Goal: Find specific page/section: Find specific page/section

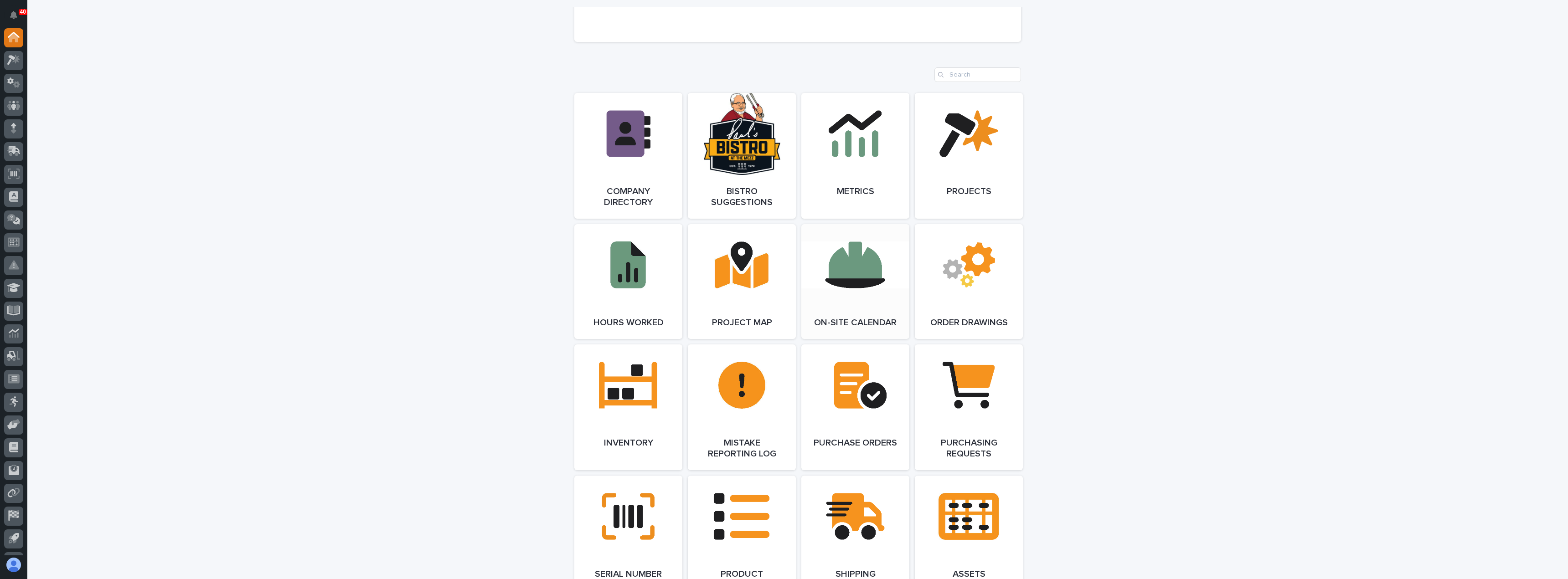
scroll to position [729, 0]
click at [974, 203] on link "Open Link" at bounding box center [968, 154] width 108 height 126
click at [948, 190] on link "Open Link" at bounding box center [968, 154] width 108 height 126
click at [959, 183] on link "Open Link" at bounding box center [968, 154] width 108 height 126
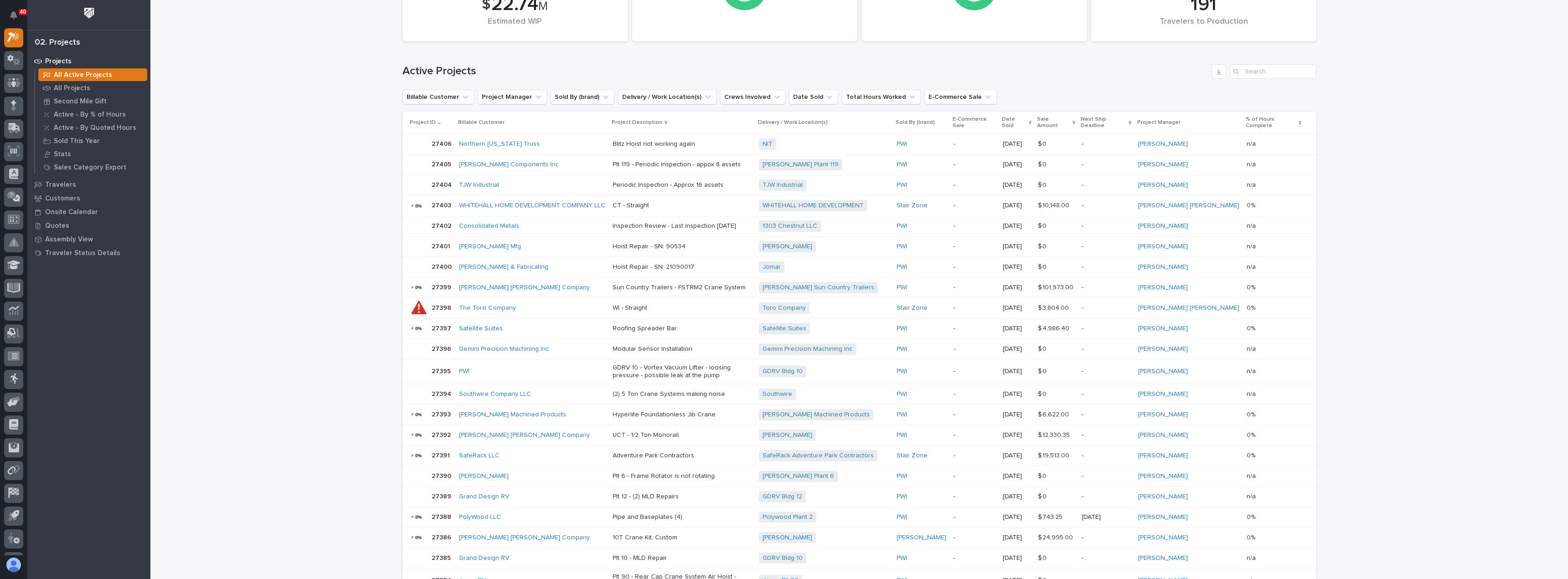
scroll to position [91, 0]
click at [74, 209] on p "Onsite Calendar" at bounding box center [71, 212] width 53 height 8
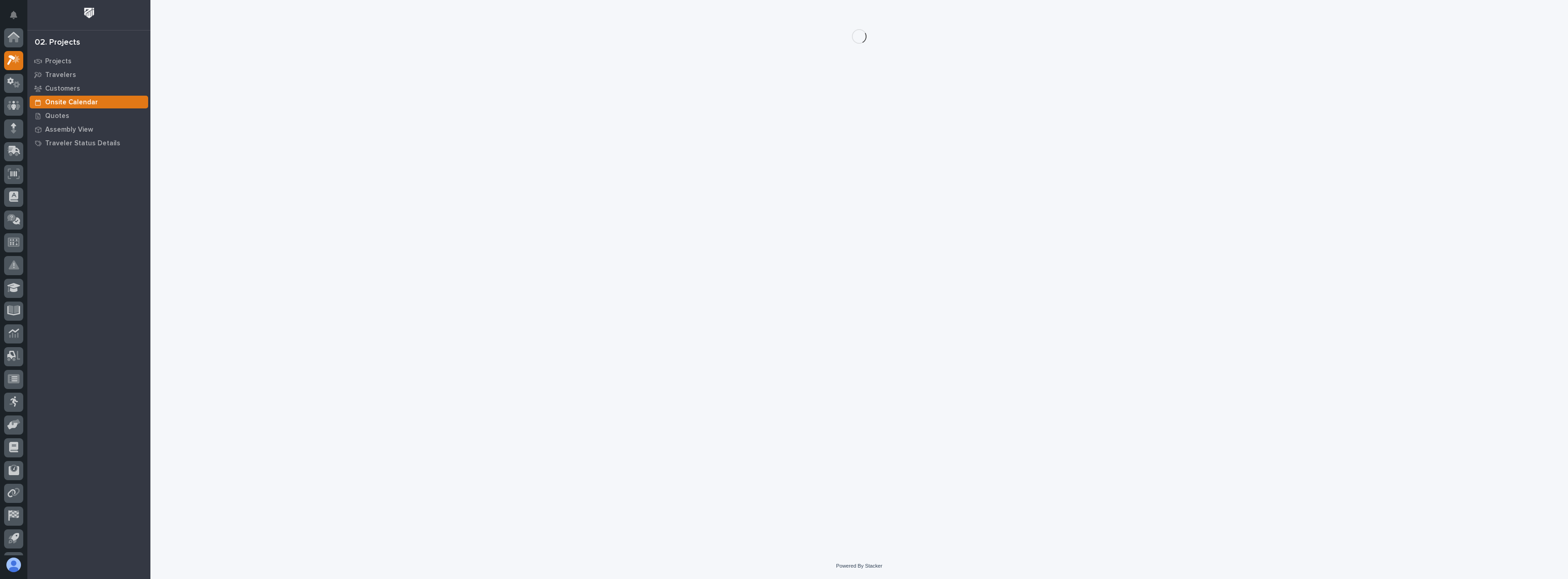
scroll to position [23, 0]
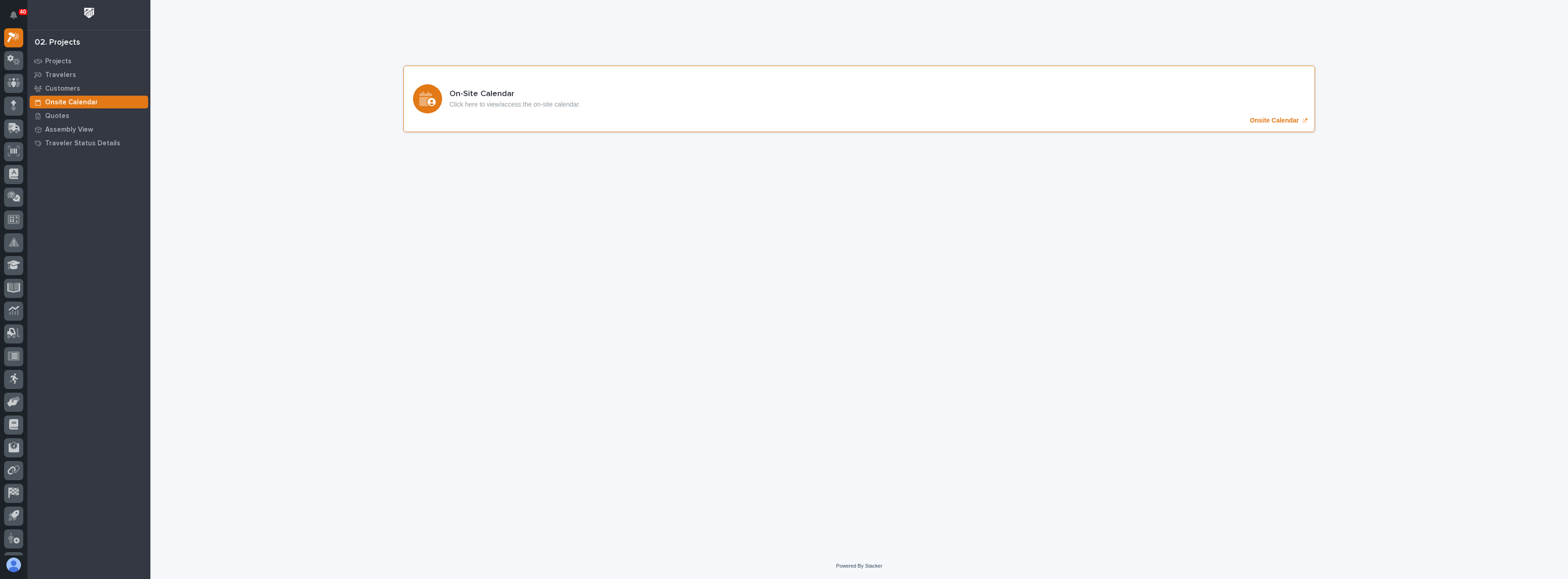
click at [554, 104] on p "Click here to view/access the on-site calendar." at bounding box center [514, 104] width 131 height 8
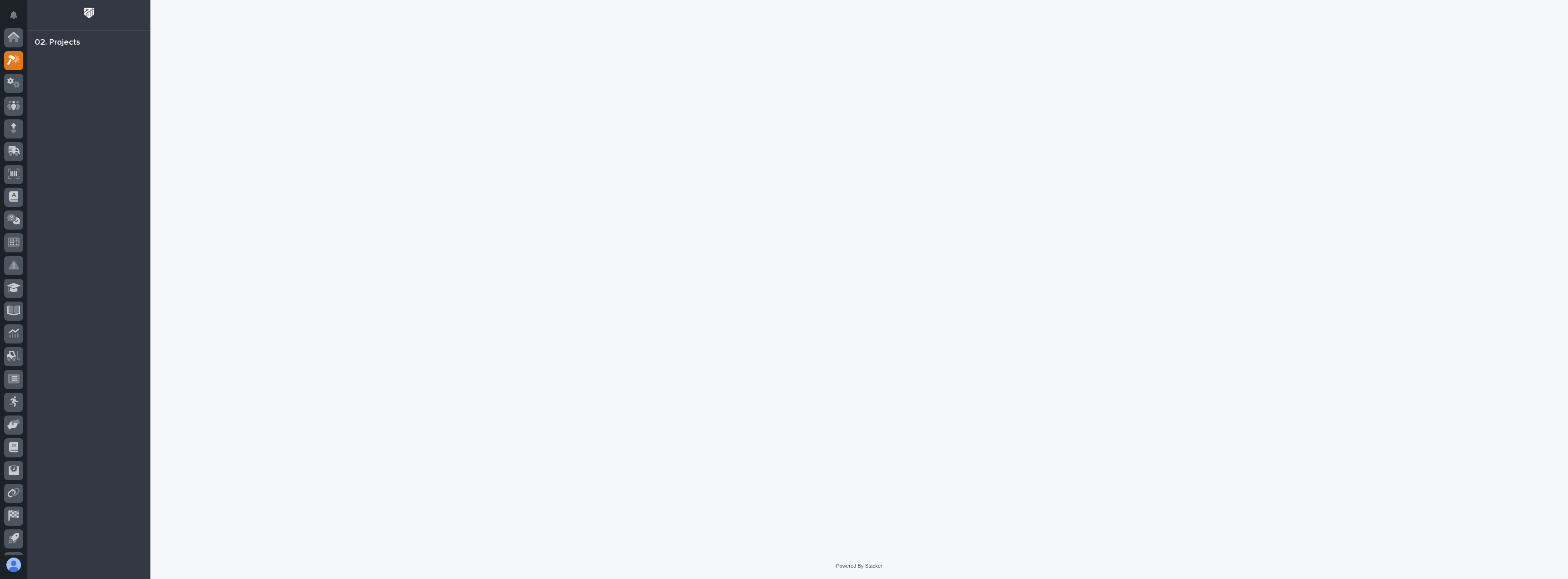
scroll to position [23, 0]
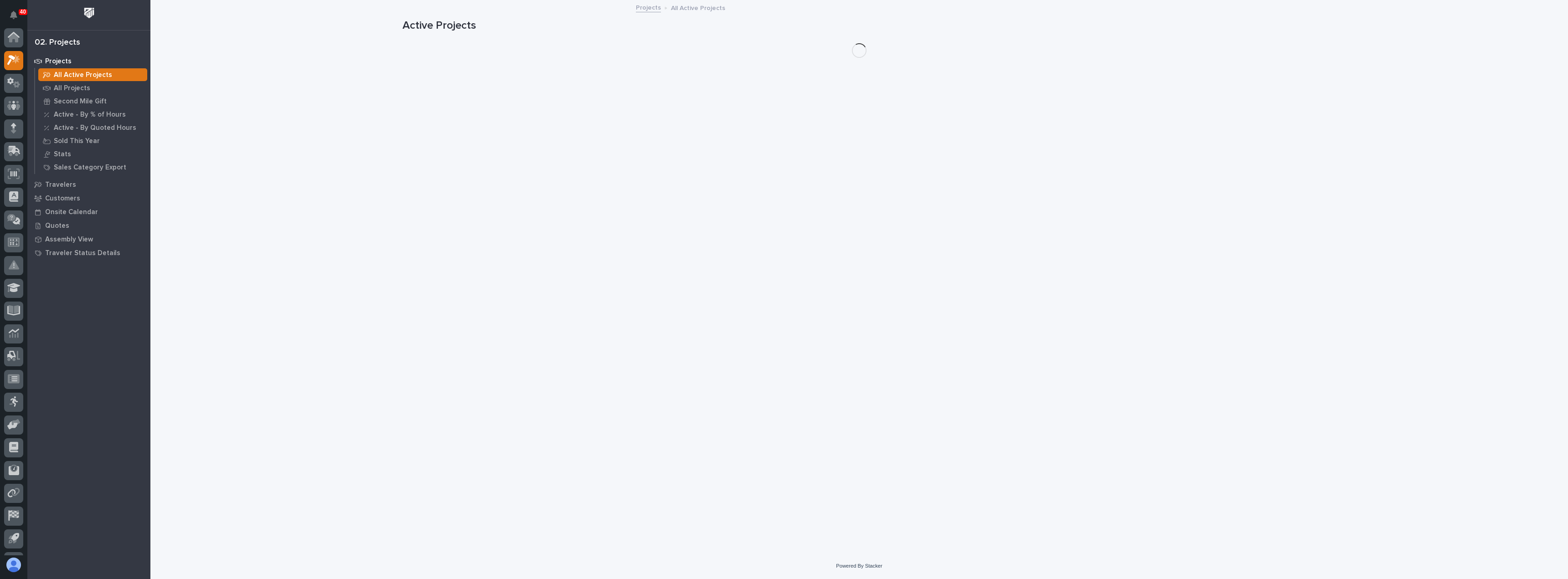
scroll to position [23, 0]
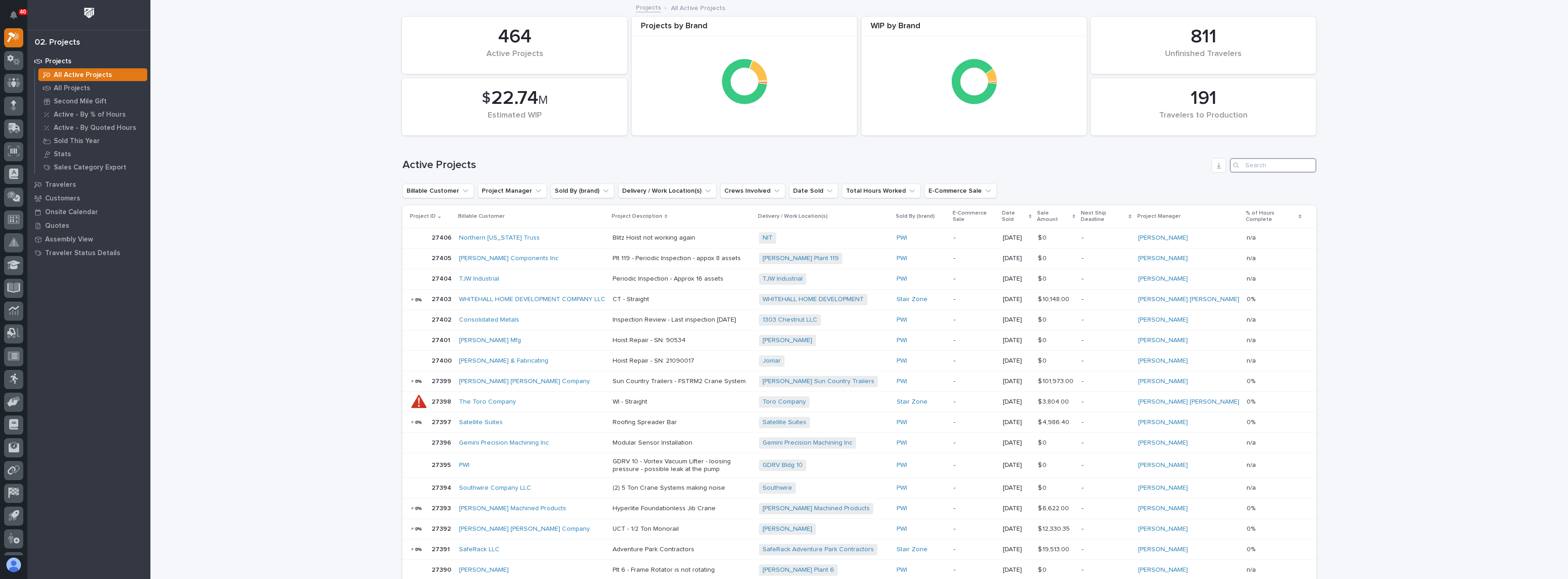
click at [1262, 166] on input "Search" at bounding box center [1273, 165] width 86 height 15
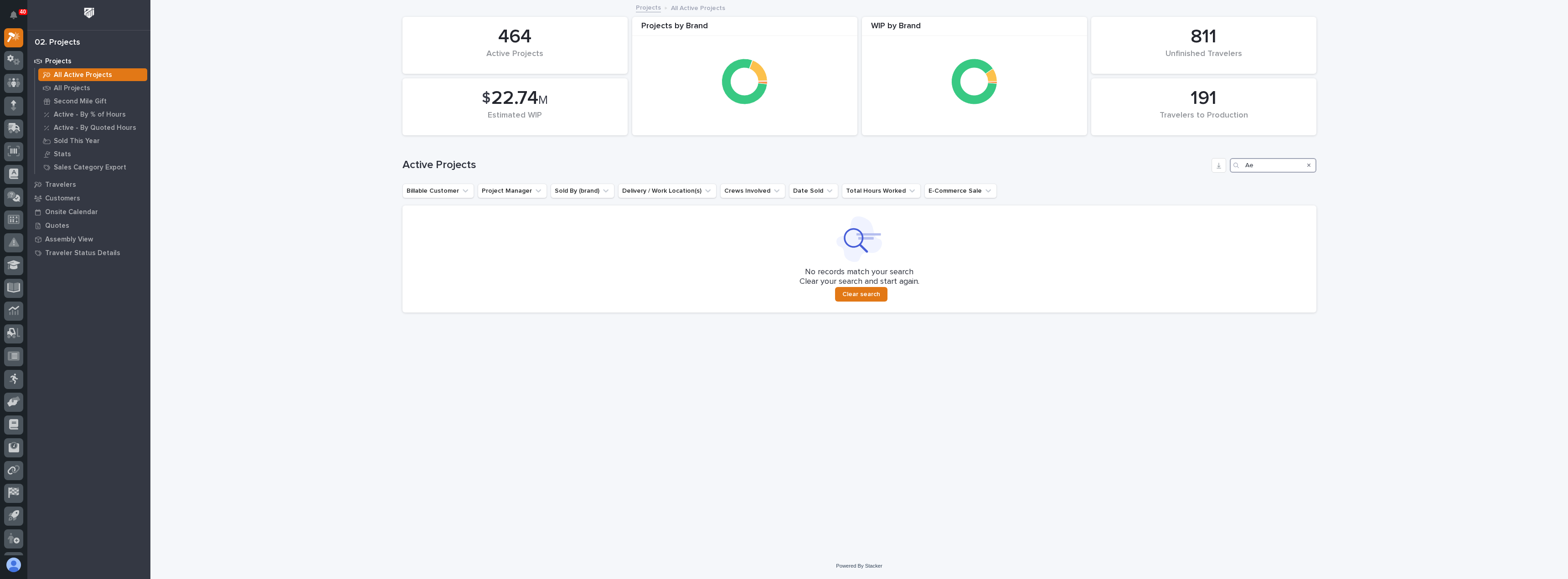
type input "A"
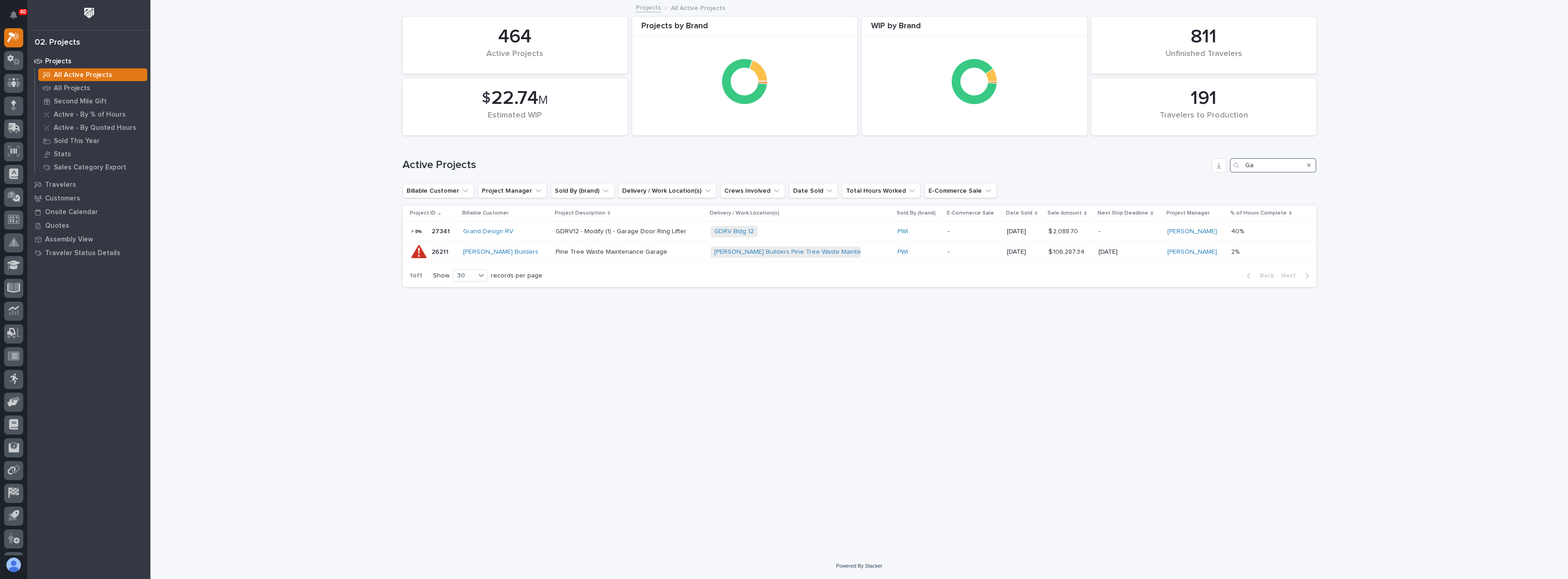
type input "G"
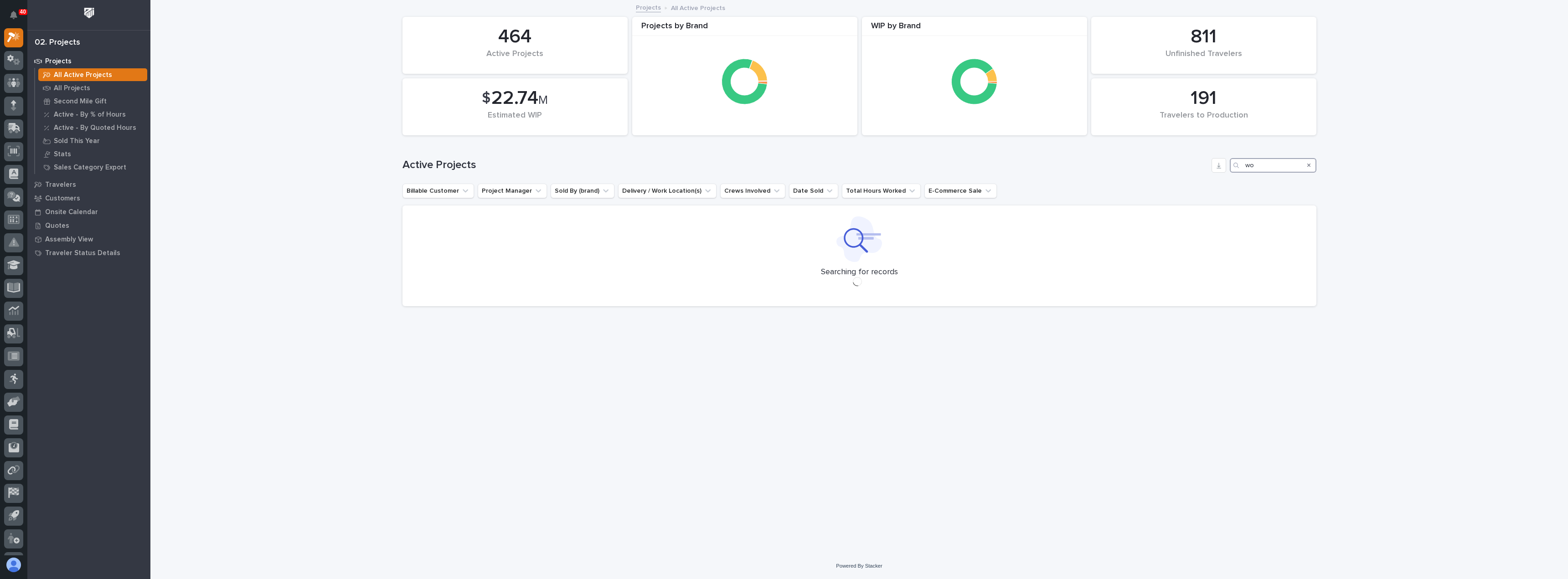
type input "w"
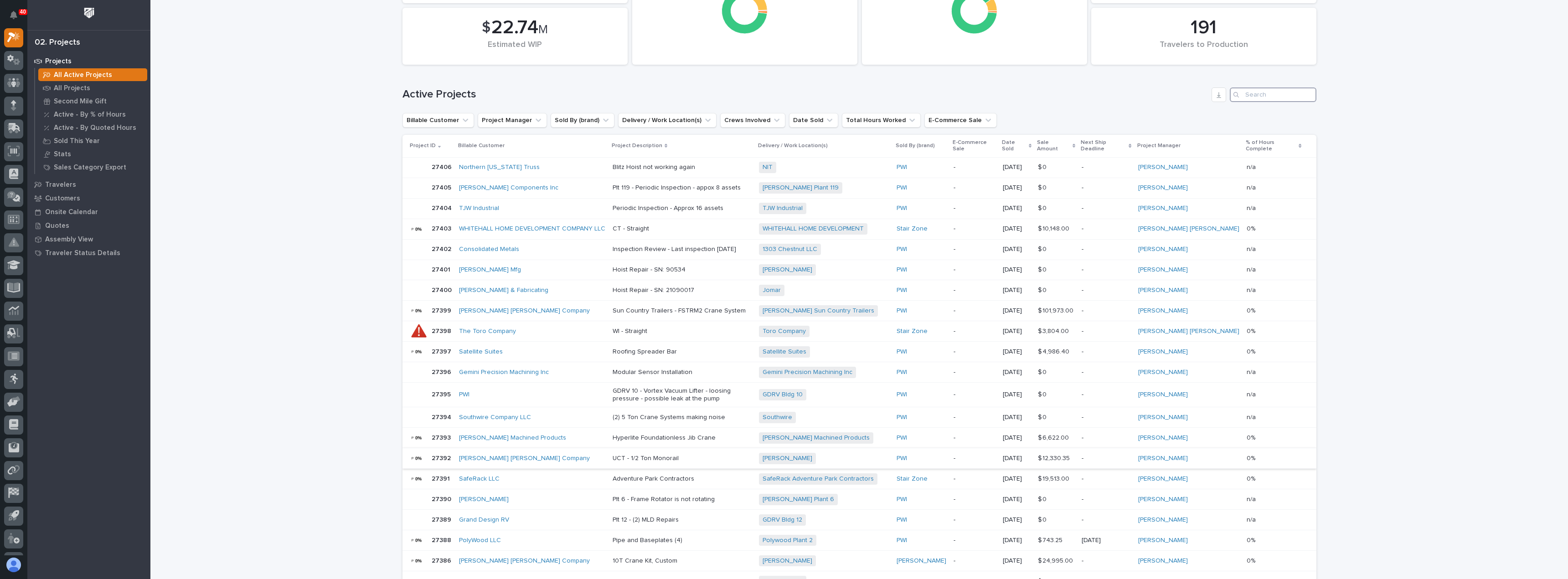
scroll to position [91, 0]
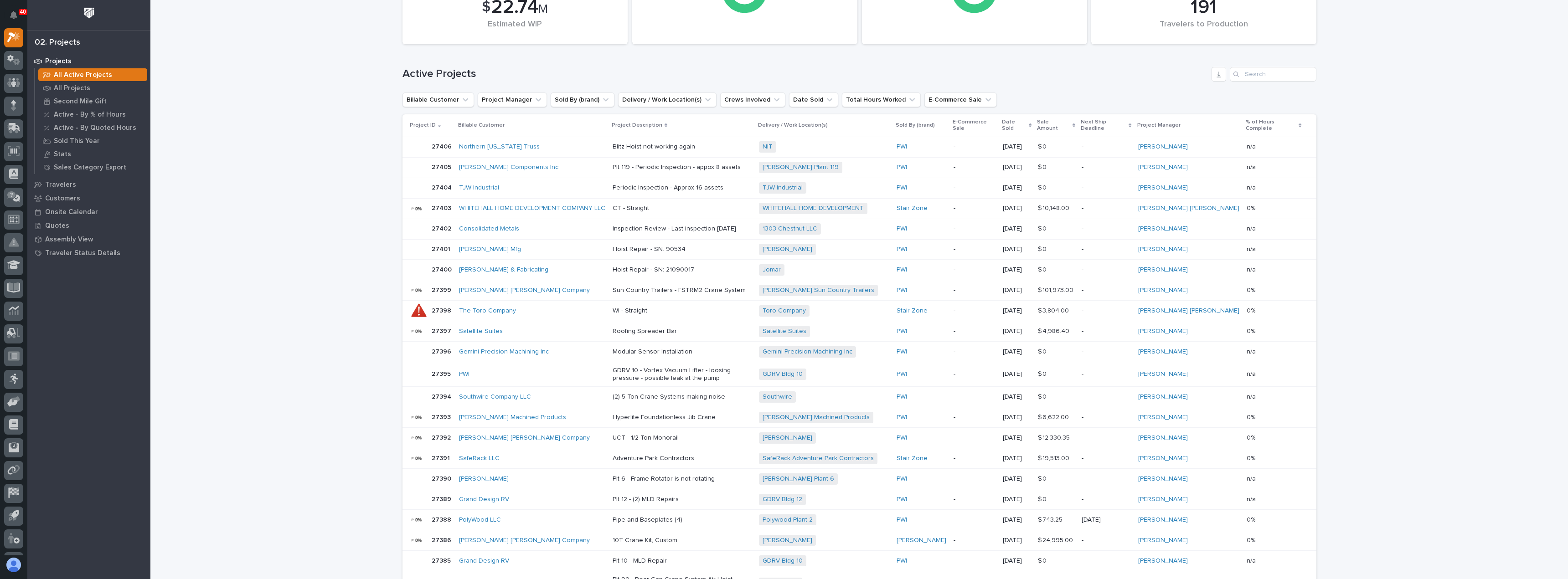
click at [725, 414] on p "Hyperlite Foundationless Jib Crane" at bounding box center [682, 417] width 139 height 8
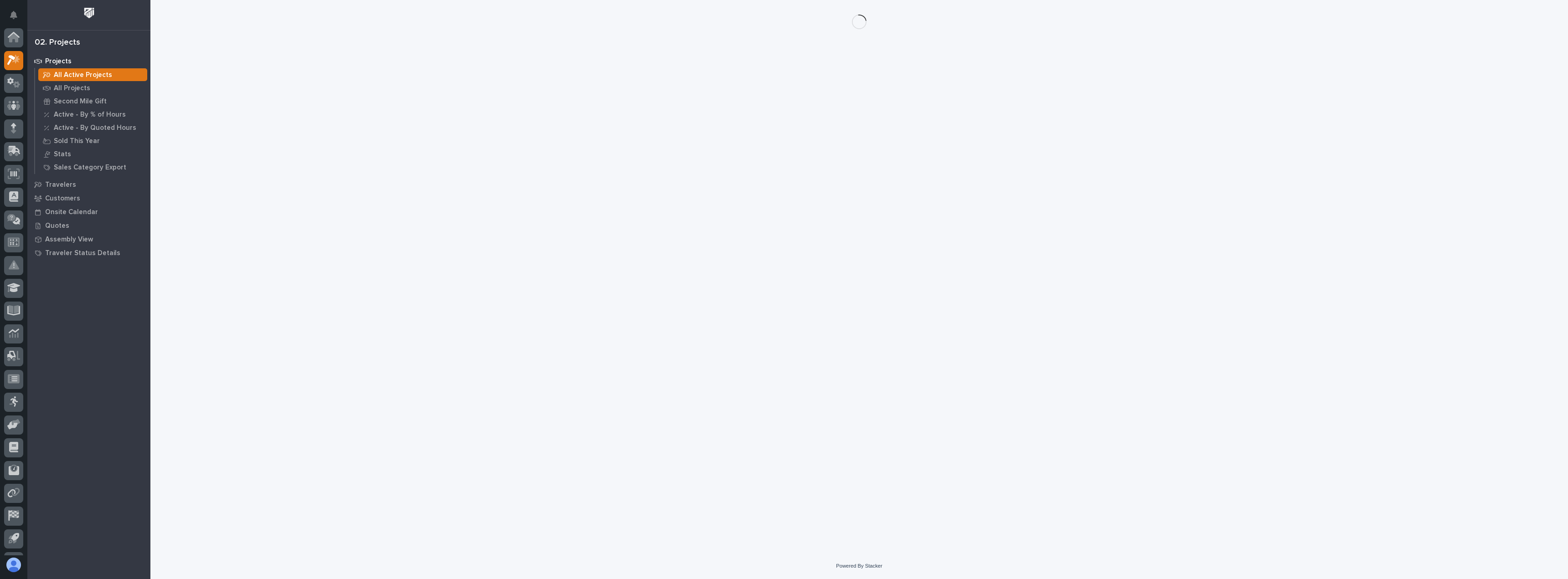
scroll to position [23, 0]
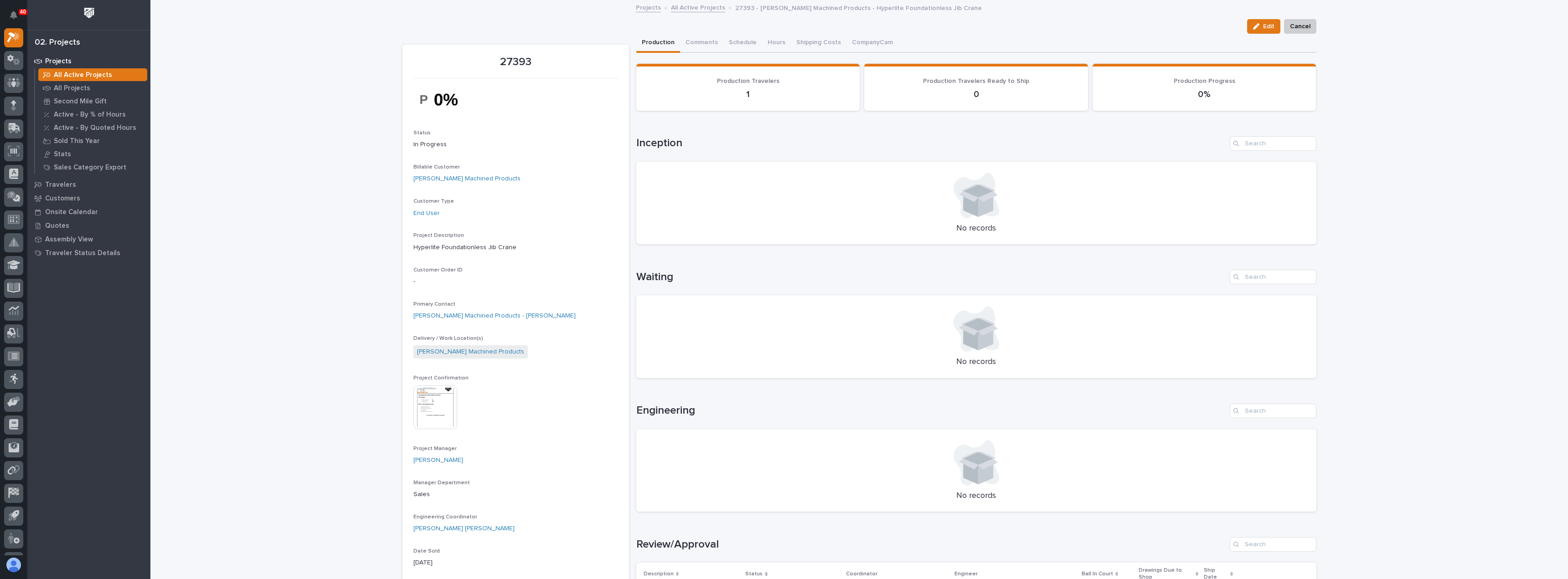
click at [436, 407] on img at bounding box center [435, 407] width 44 height 44
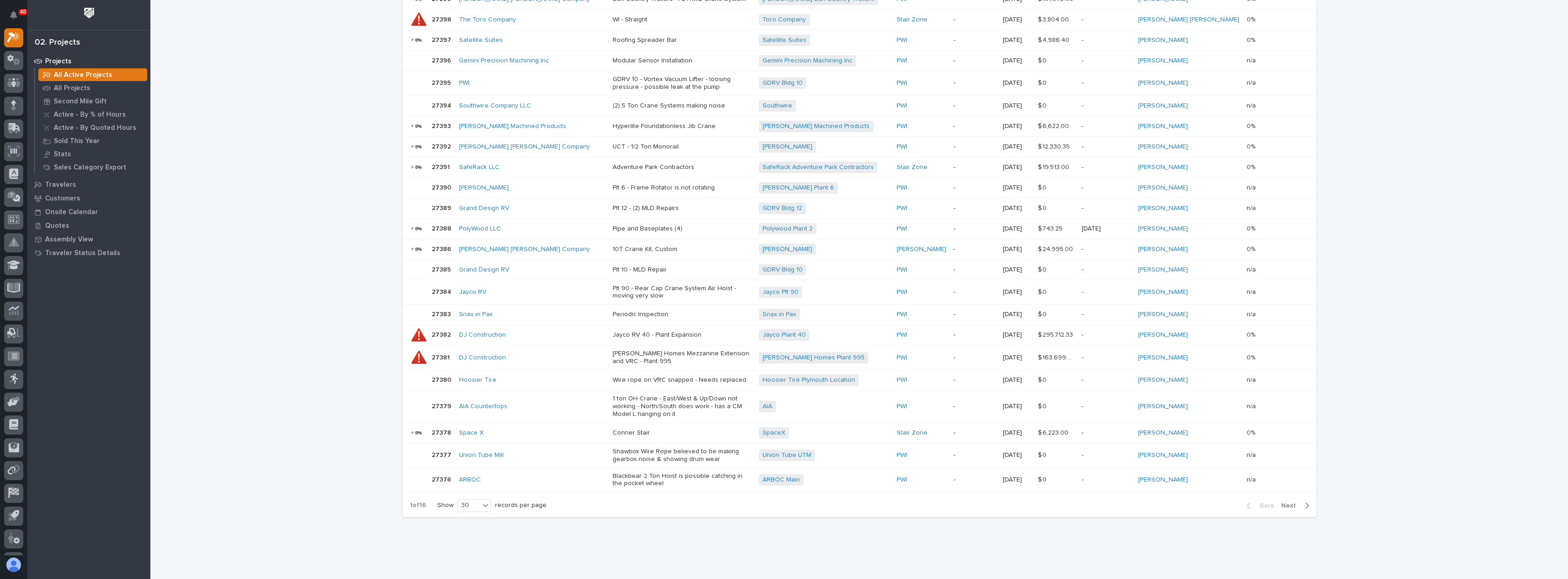
scroll to position [385, 0]
click at [1286, 499] on span "Next" at bounding box center [1291, 502] width 20 height 8
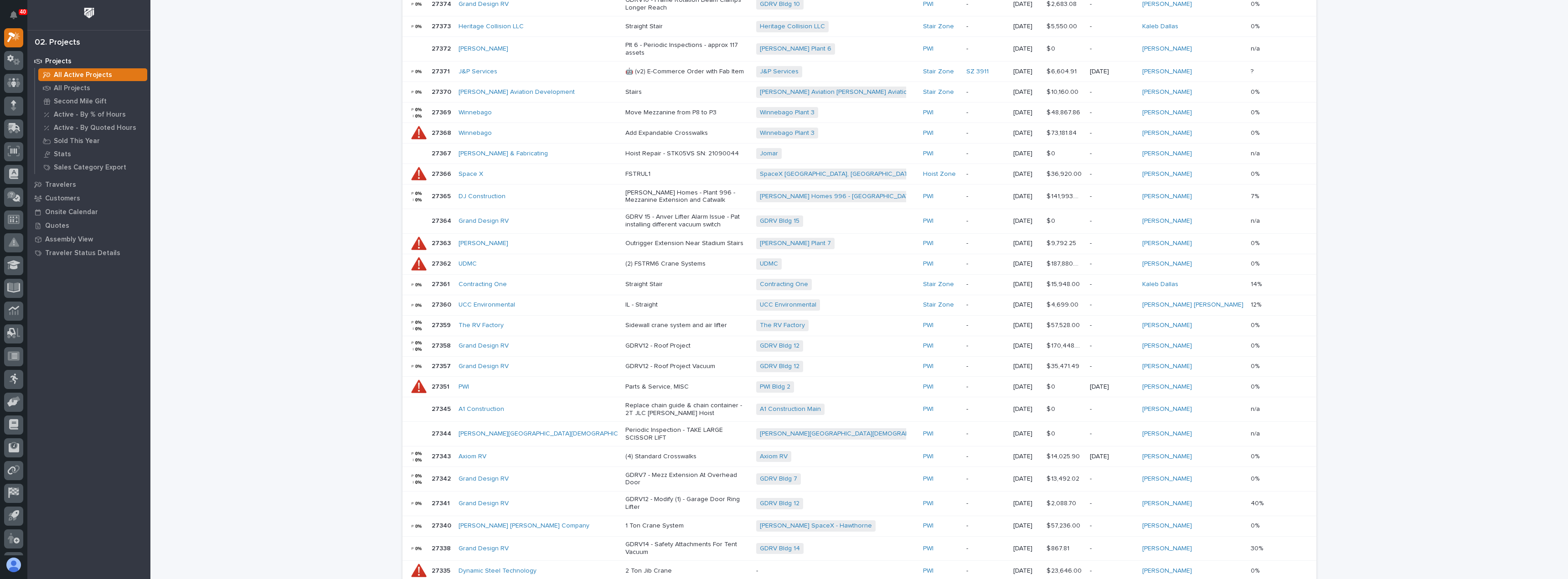
scroll to position [235, 0]
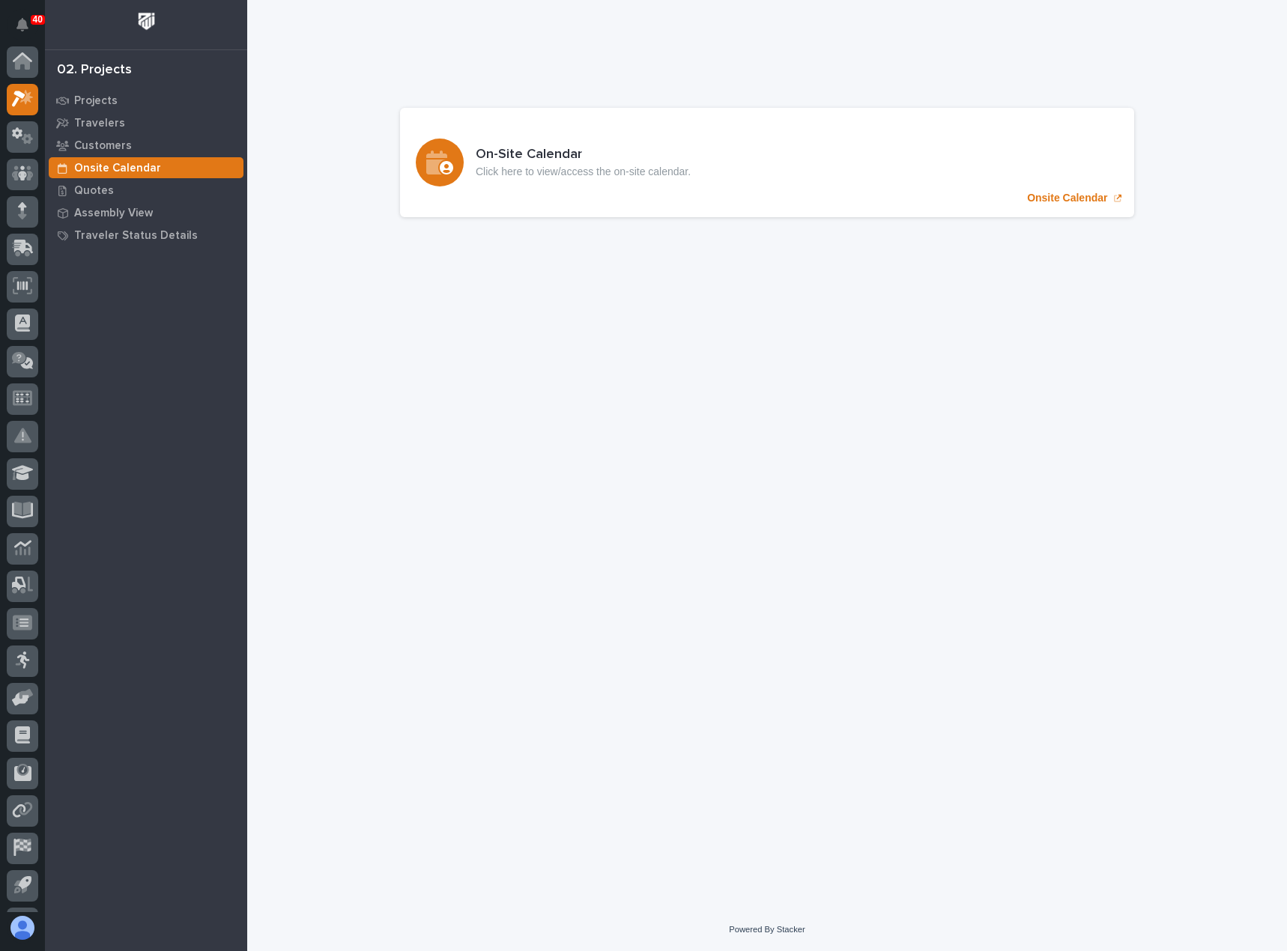
scroll to position [37, 0]
